Goal: Task Accomplishment & Management: Complete application form

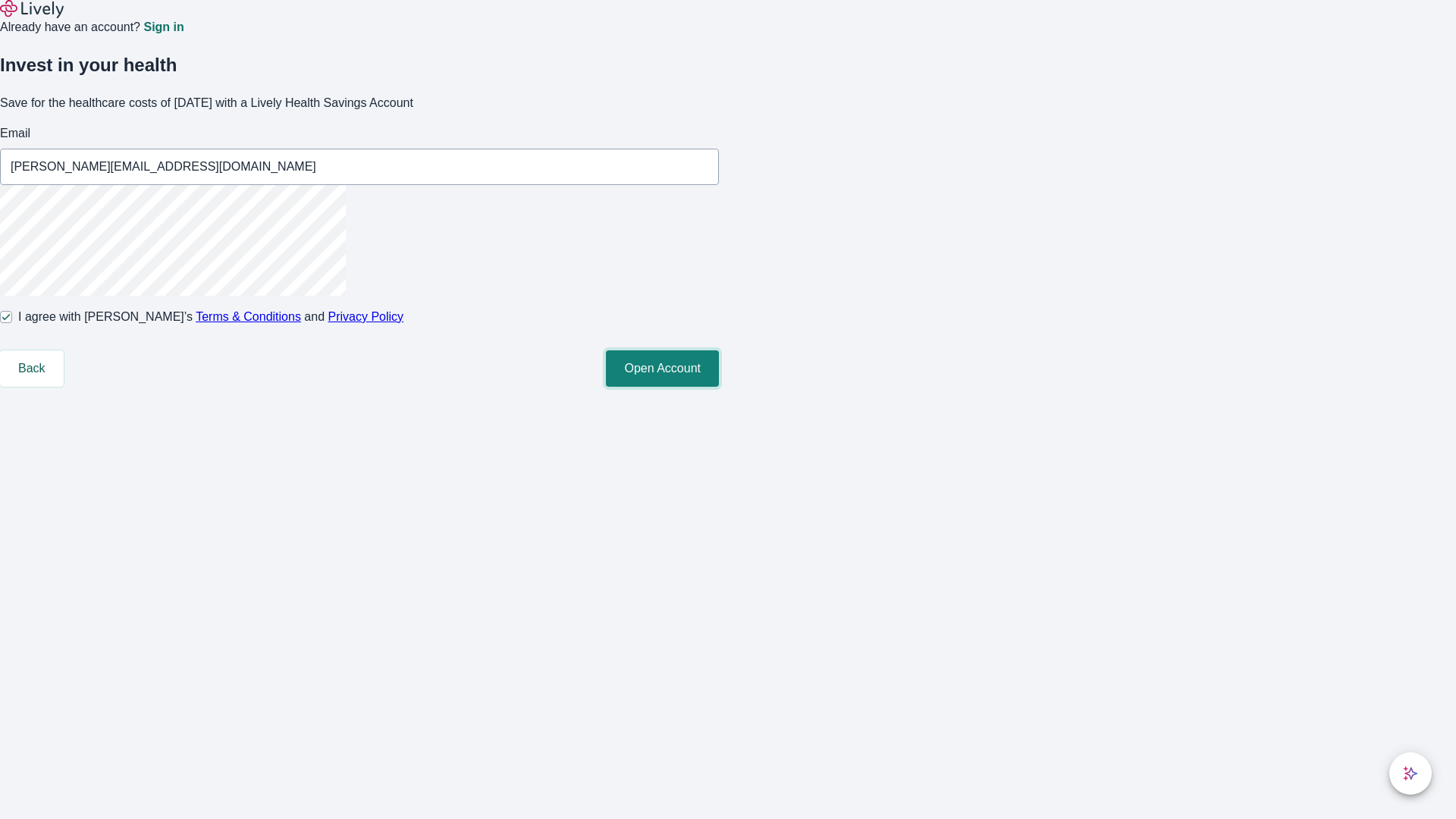
click at [719, 386] on button "Open Account" at bounding box center [662, 368] width 113 height 36
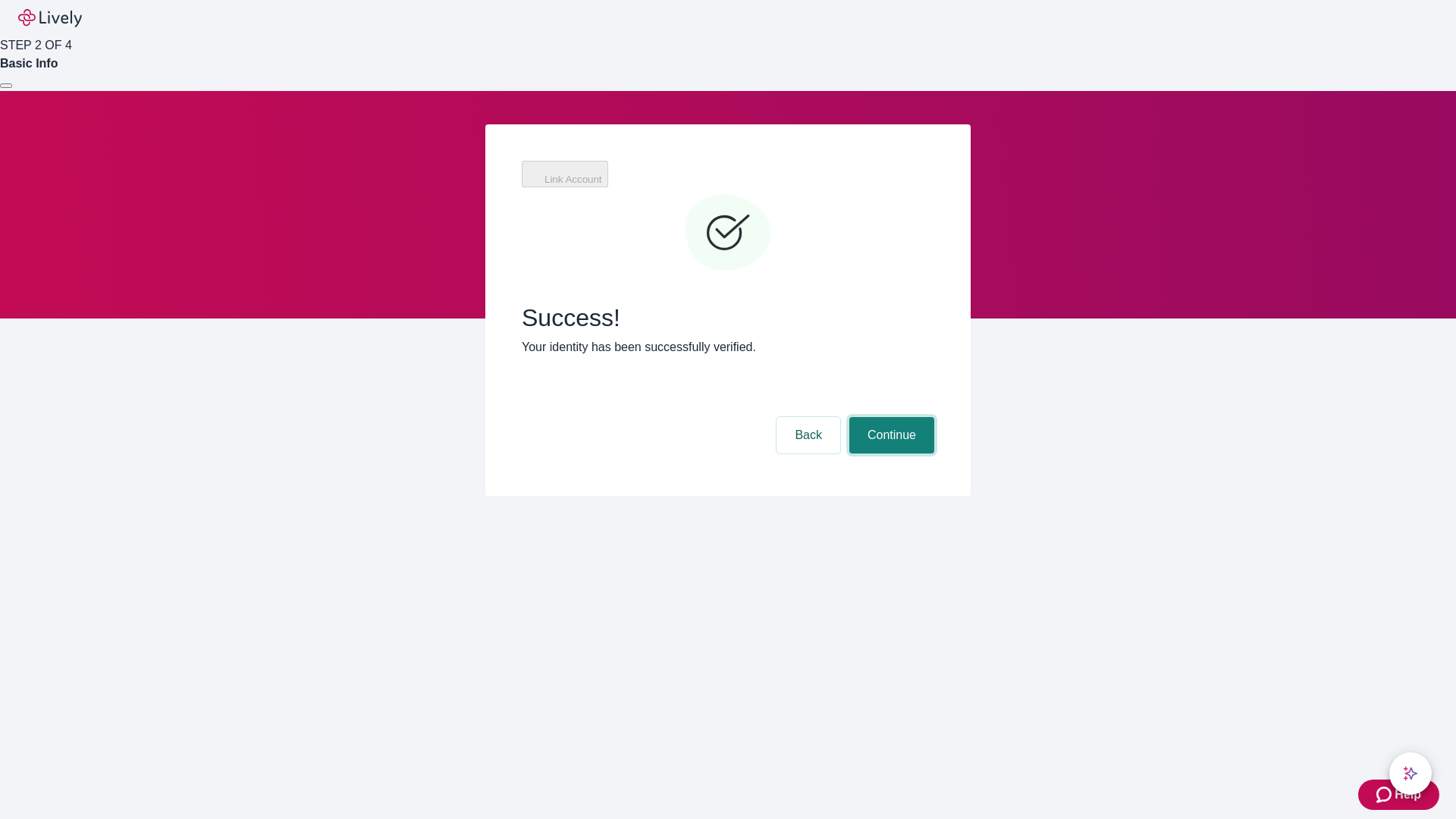
click at [889, 417] on button "Continue" at bounding box center [891, 435] width 85 height 36
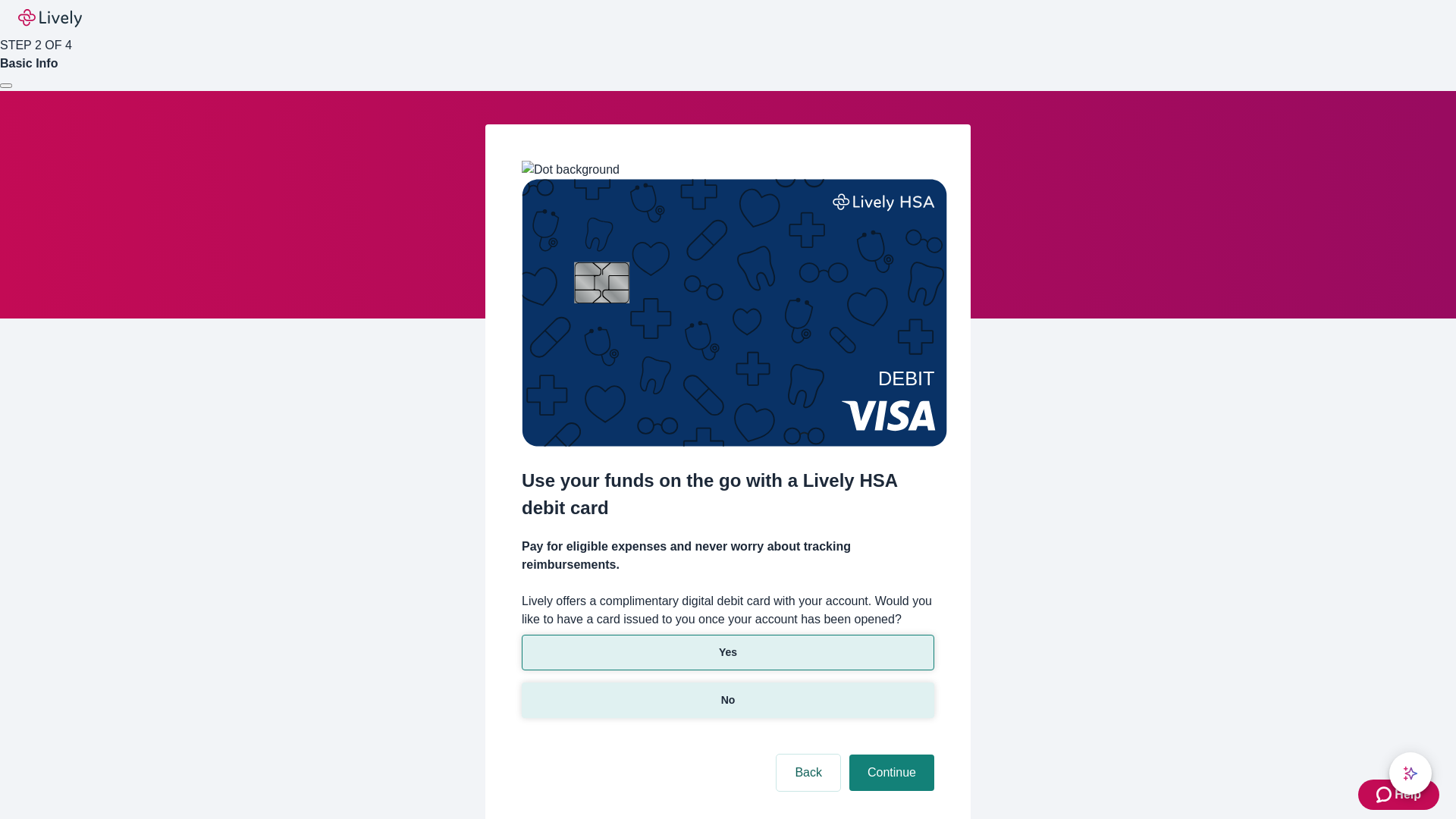
click at [727, 692] on p "No" at bounding box center [728, 700] width 14 height 16
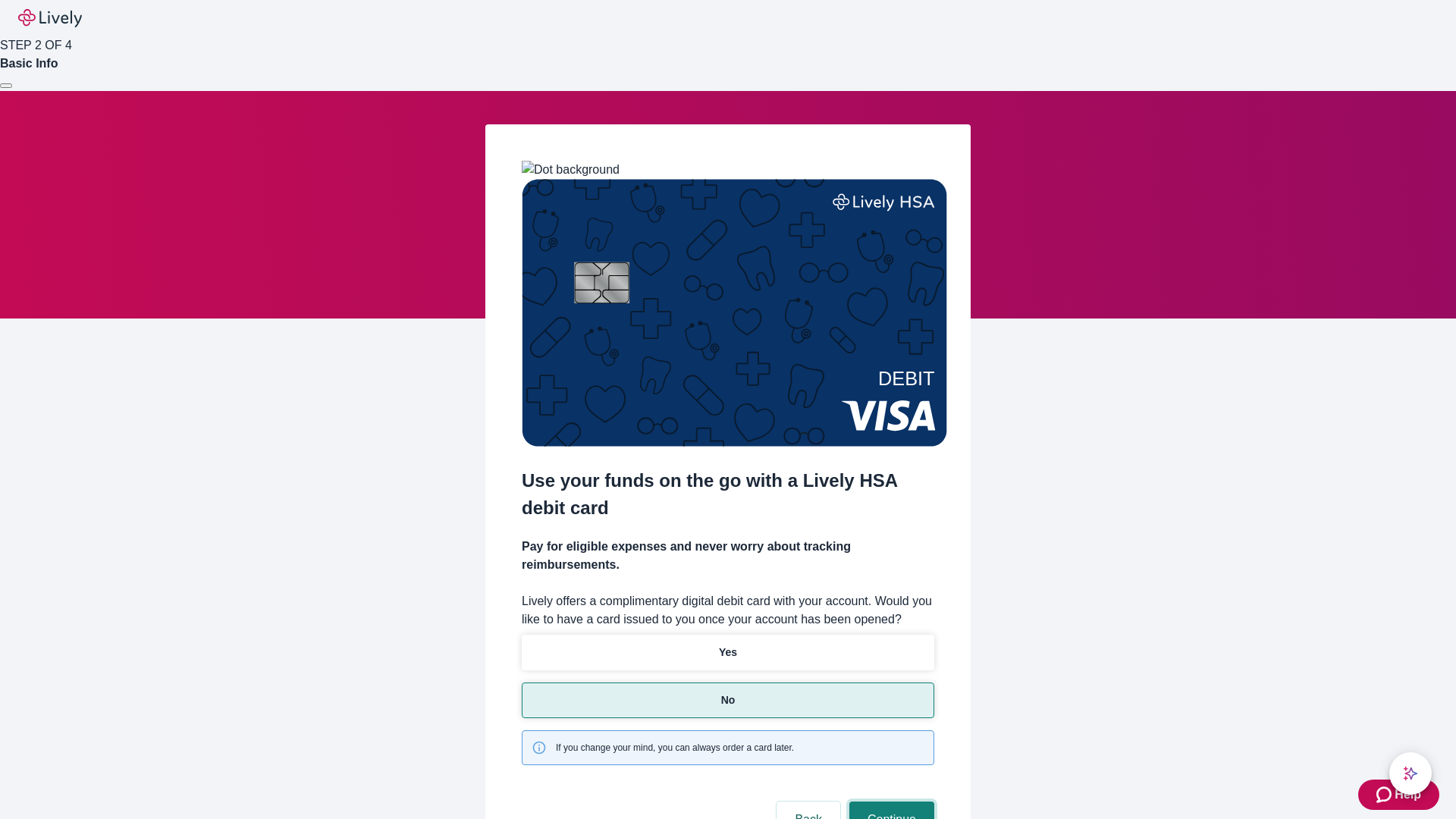
click at [889, 801] on button "Continue" at bounding box center [891, 819] width 85 height 36
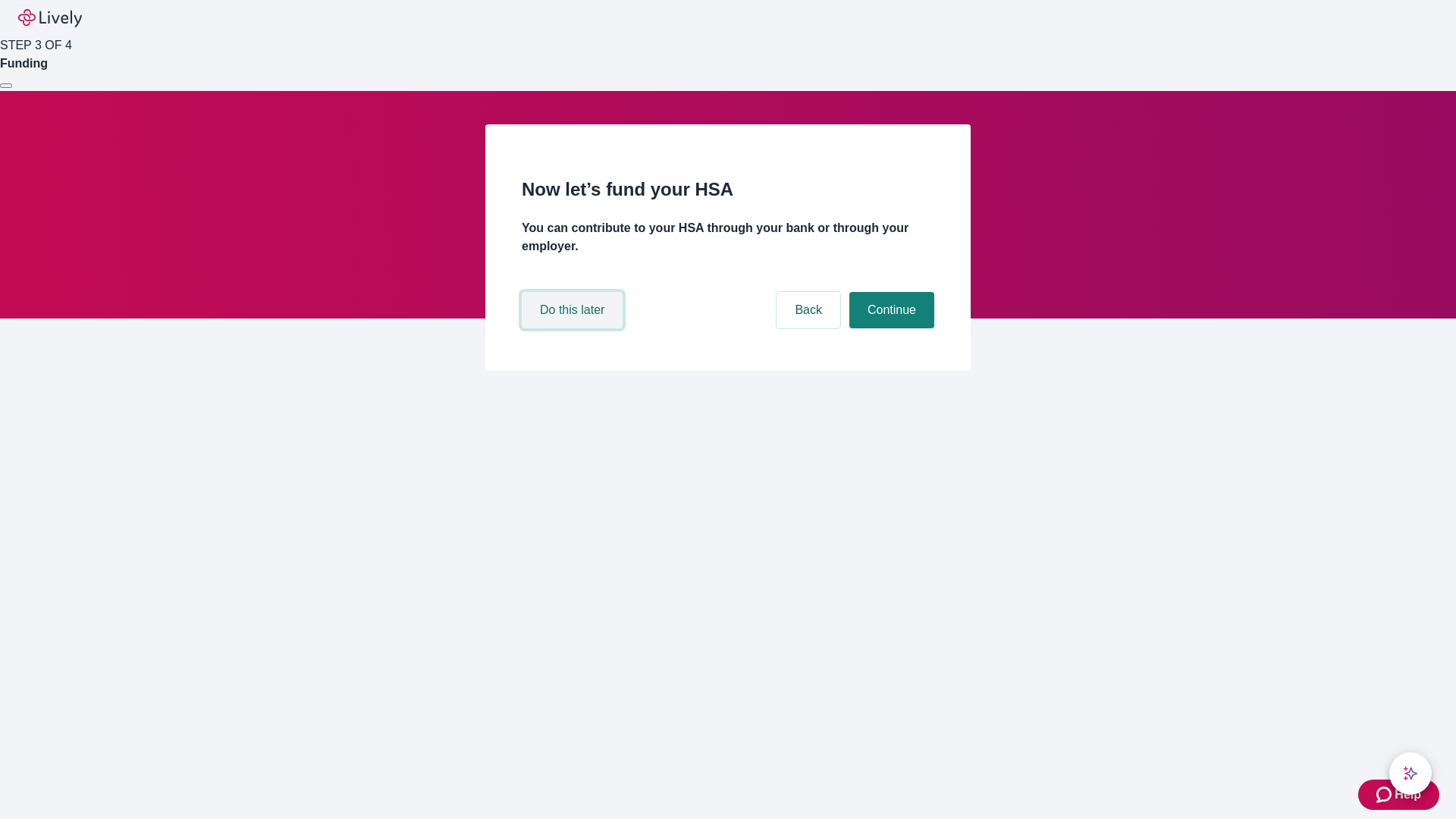
click at [574, 328] on button "Do this later" at bounding box center [572, 310] width 101 height 36
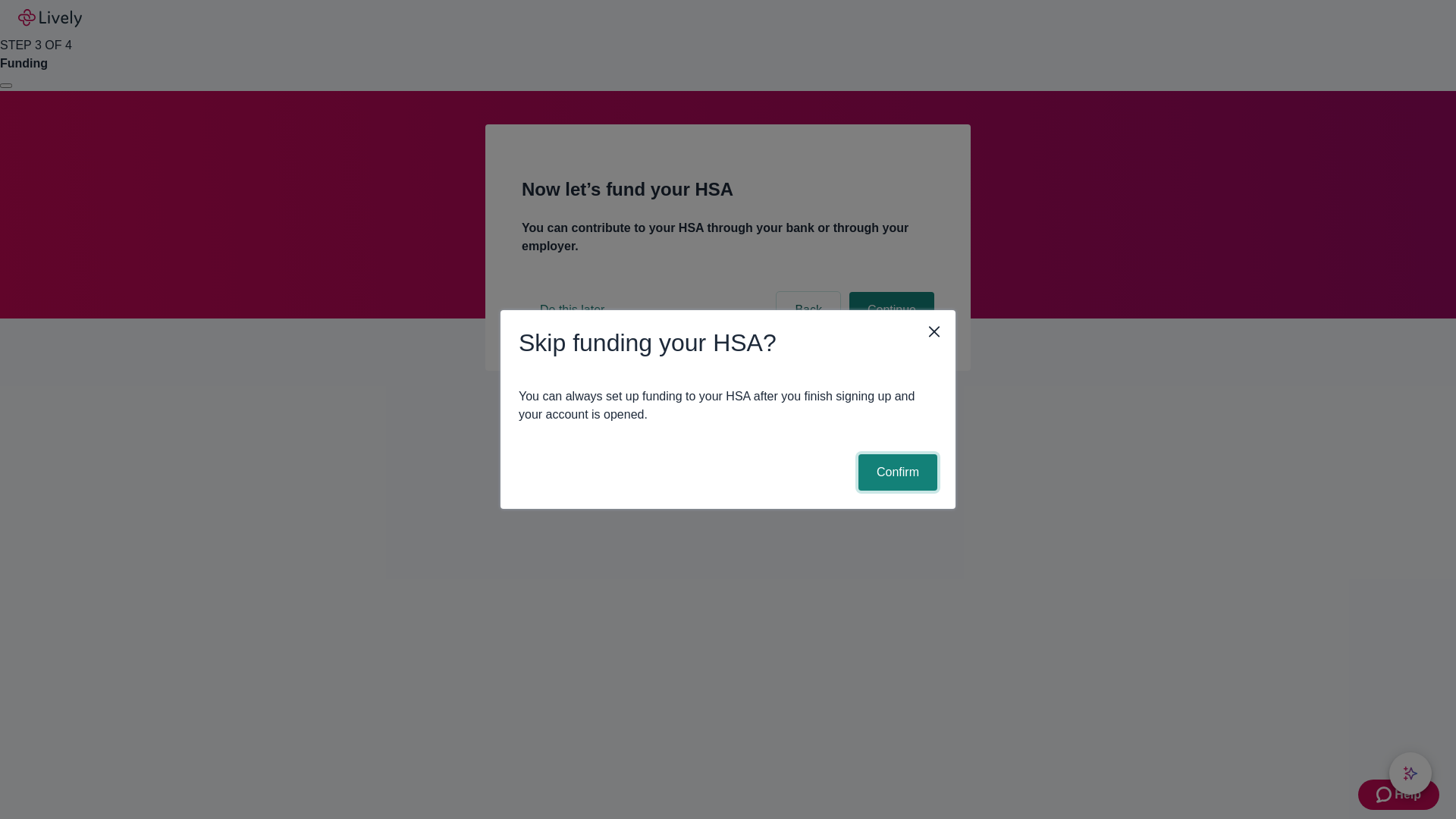
click at [896, 472] on button "Confirm" at bounding box center [898, 472] width 79 height 36
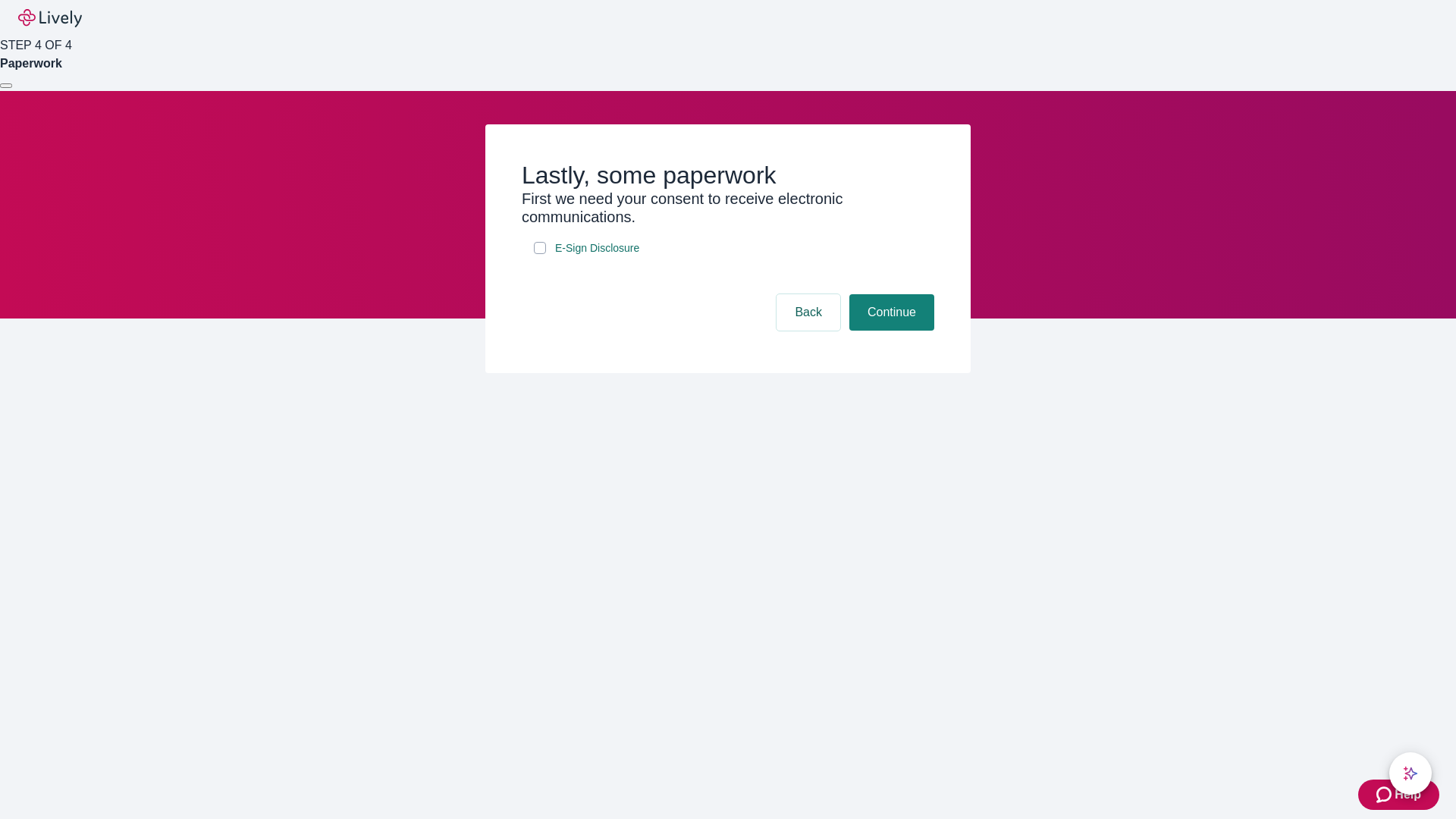
click at [540, 254] on input "E-Sign Disclosure" at bounding box center [539, 247] width 12 height 12
checkbox input "true"
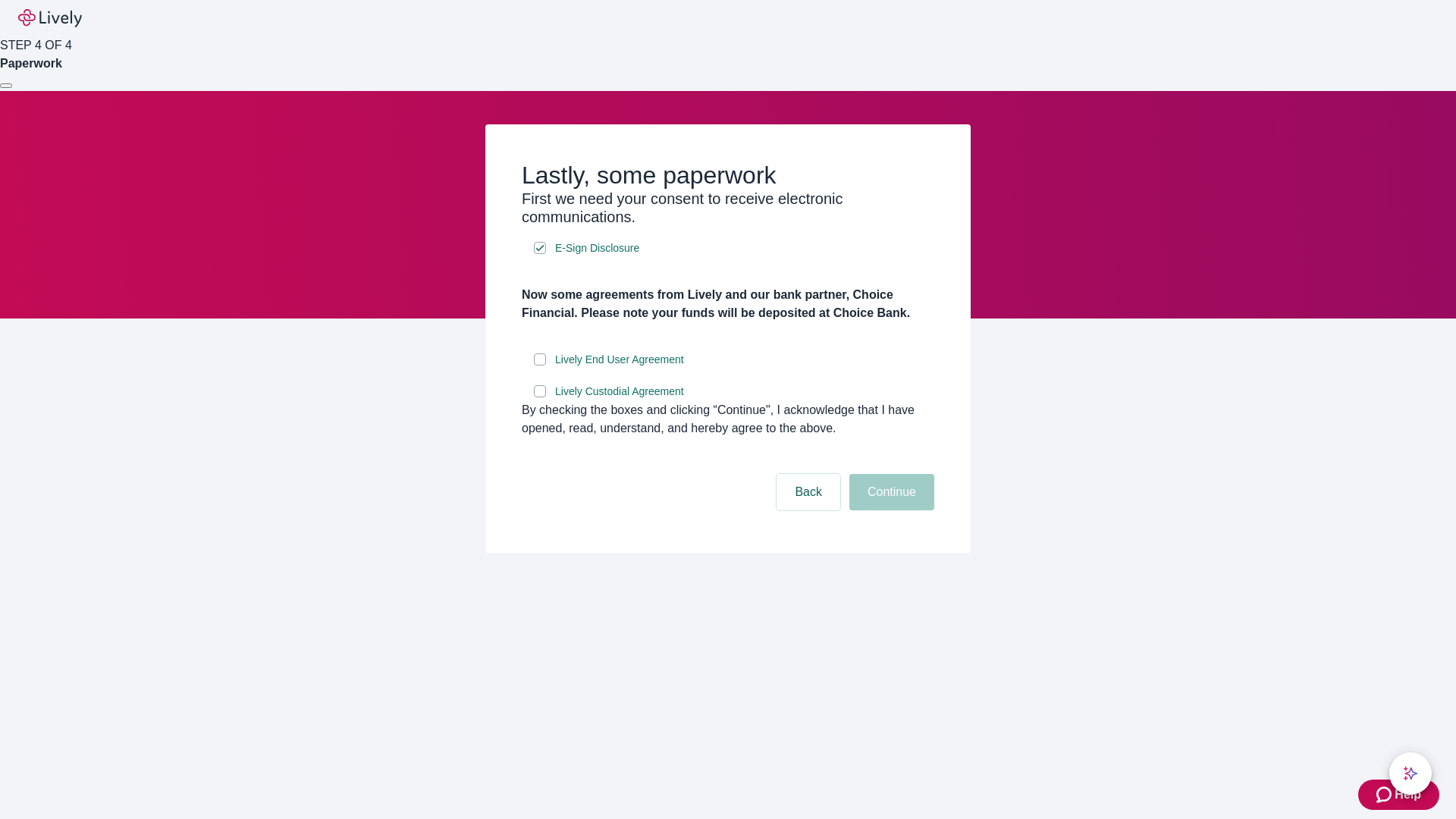
click at [540, 366] on input "Lively End User Agreement" at bounding box center [539, 359] width 12 height 12
checkbox input "true"
click at [540, 397] on input "Lively Custodial Agreement" at bounding box center [539, 391] width 12 height 12
checkbox input "true"
click at [889, 510] on button "Continue" at bounding box center [891, 492] width 85 height 36
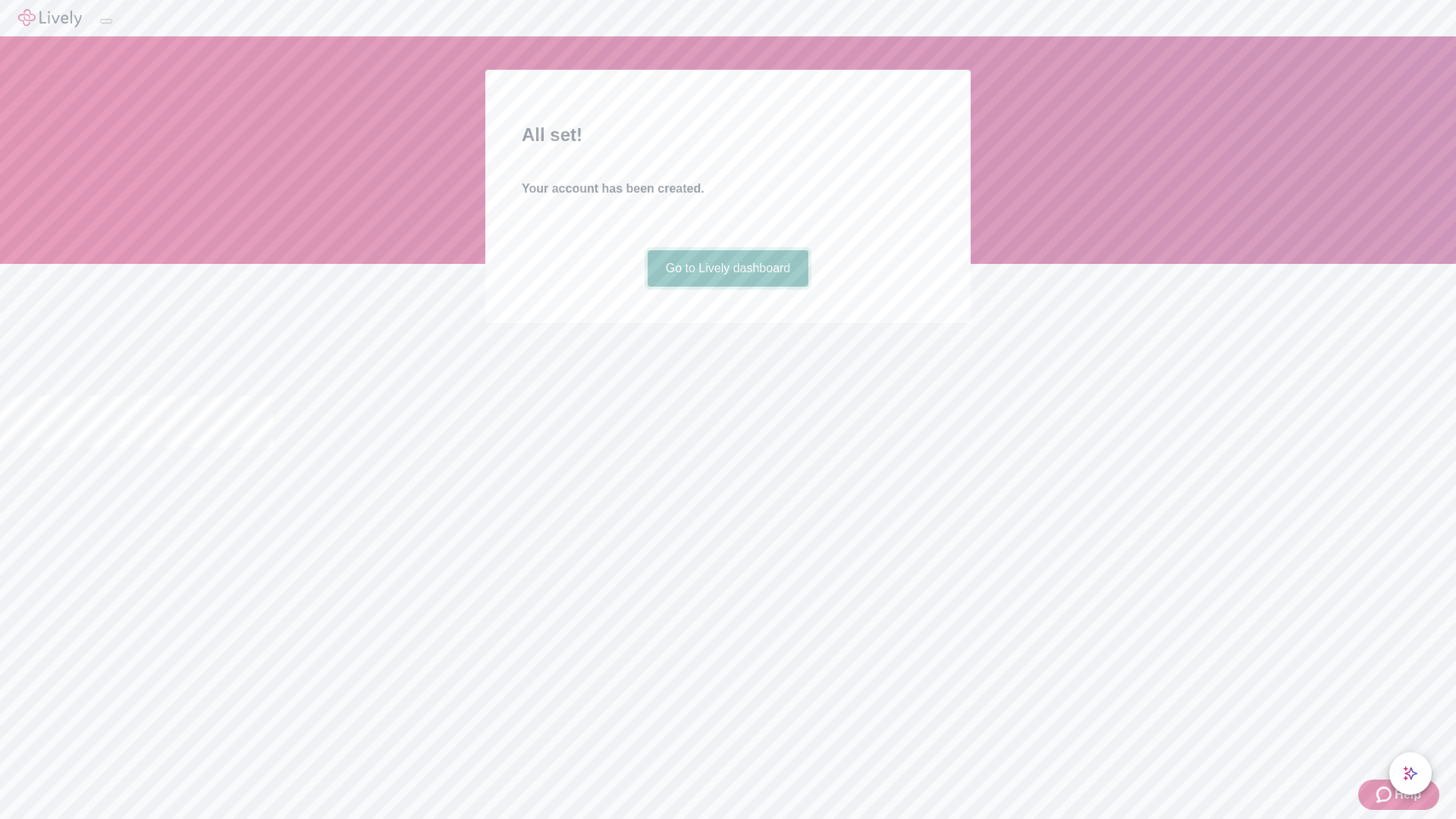
click at [727, 286] on link "Go to Lively dashboard" at bounding box center [728, 268] width 161 height 36
